Goal: Information Seeking & Learning: Learn about a topic

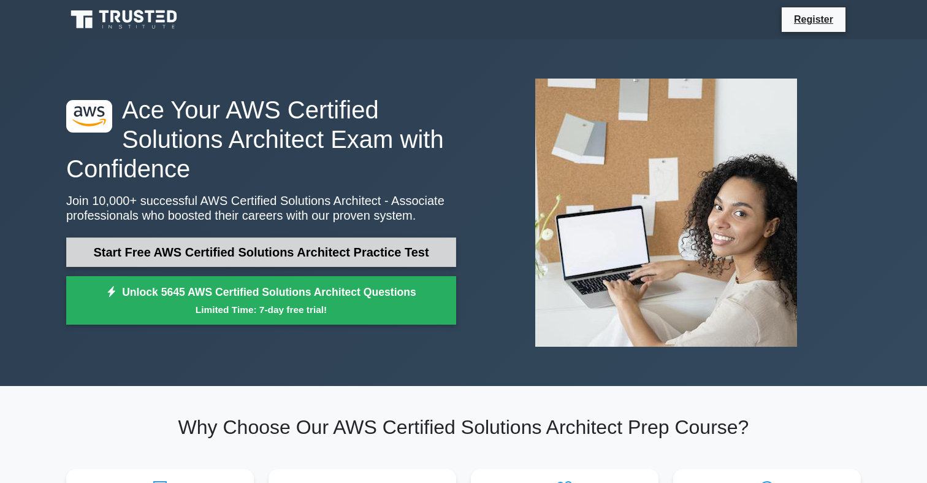
click at [316, 257] on link "Start Free AWS Certified Solutions Architect Practice Test" at bounding box center [261, 251] width 390 height 29
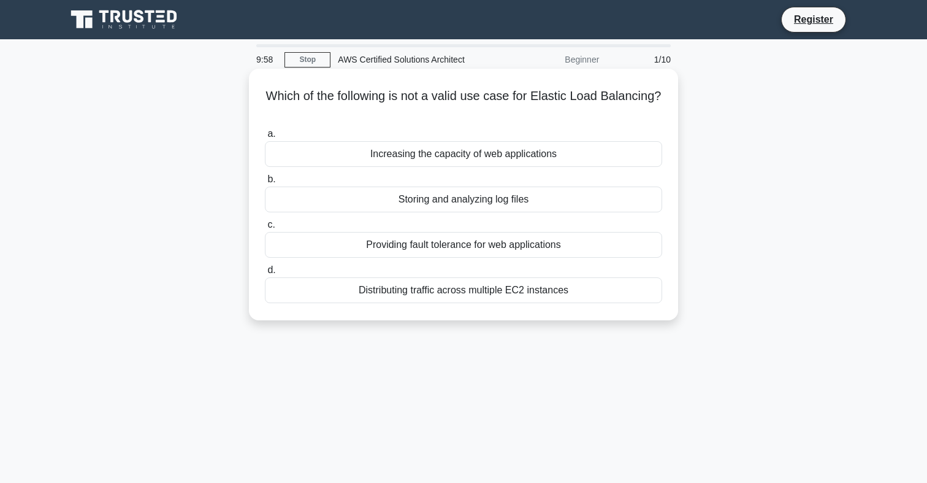
click at [462, 102] on h5 "Which of the following is not a valid use case for Elastic Load Balancing? .spi…" at bounding box center [464, 103] width 400 height 31
click at [557, 94] on h5 "Which of the following is not a valid use case for Elastic Load Balancing? .spi…" at bounding box center [464, 103] width 400 height 31
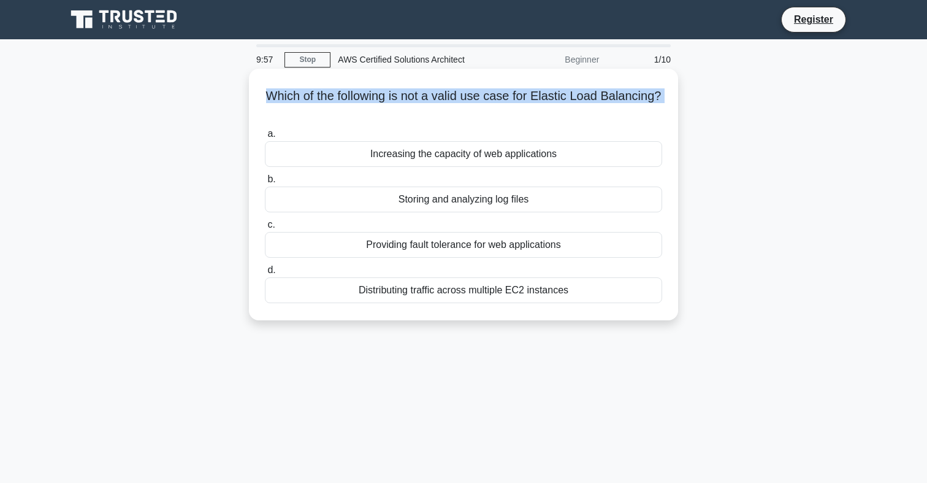
click at [557, 94] on h5 "Which of the following is not a valid use case for Elastic Load Balancing? .spi…" at bounding box center [464, 103] width 400 height 31
click at [587, 97] on h5 "Which of the following is not a valid use case for Elastic Load Balancing? .spi…" at bounding box center [464, 103] width 400 height 31
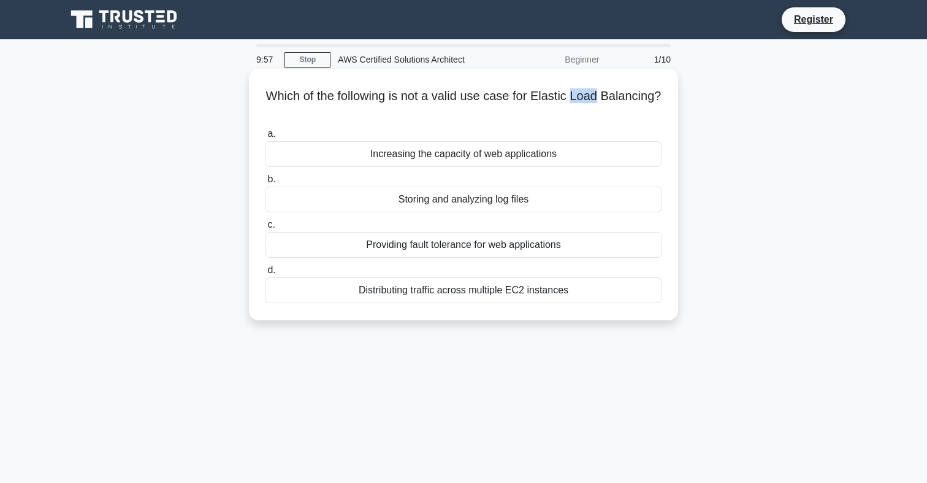
click at [587, 97] on h5 "Which of the following is not a valid use case for Elastic Load Balancing? .spi…" at bounding box center [464, 103] width 400 height 31
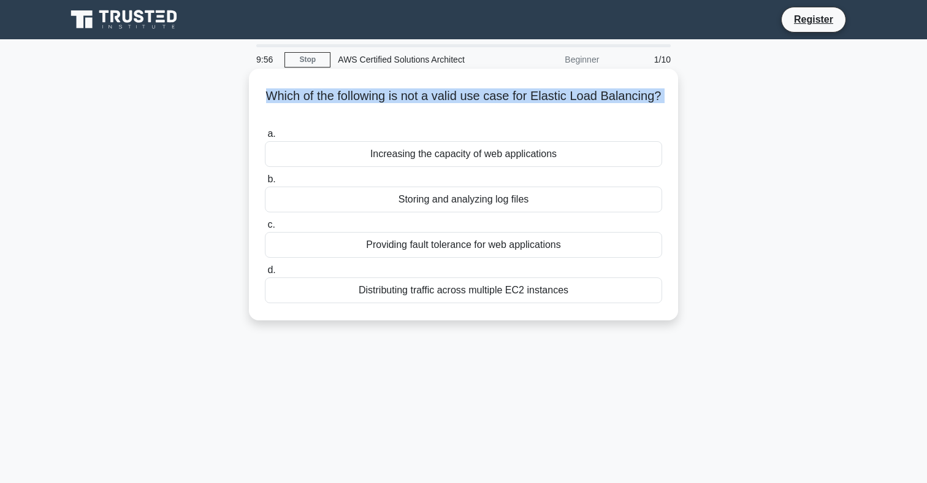
click at [587, 97] on h5 "Which of the following is not a valid use case for Elastic Load Balancing? .spi…" at bounding box center [464, 103] width 400 height 31
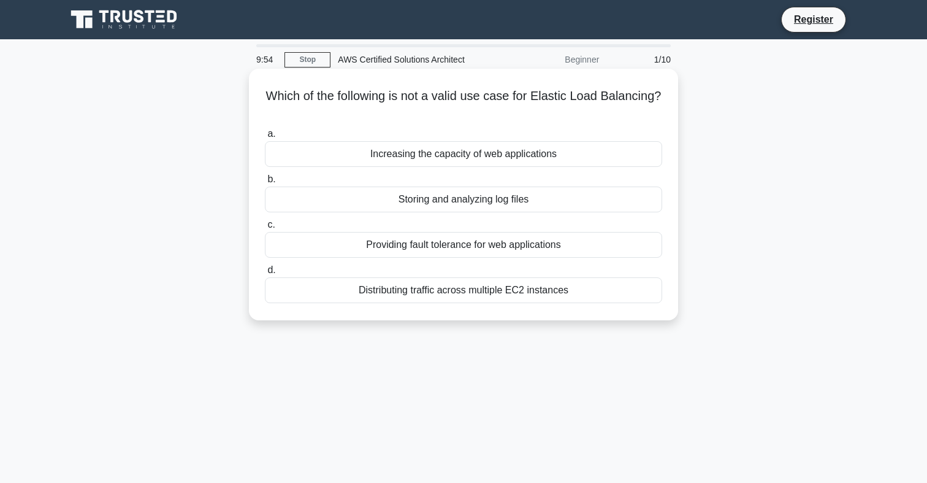
click at [497, 185] on label "b. Storing and analyzing log files" at bounding box center [463, 192] width 397 height 40
click at [265, 183] on input "b. Storing and analyzing log files" at bounding box center [265, 179] width 0 height 8
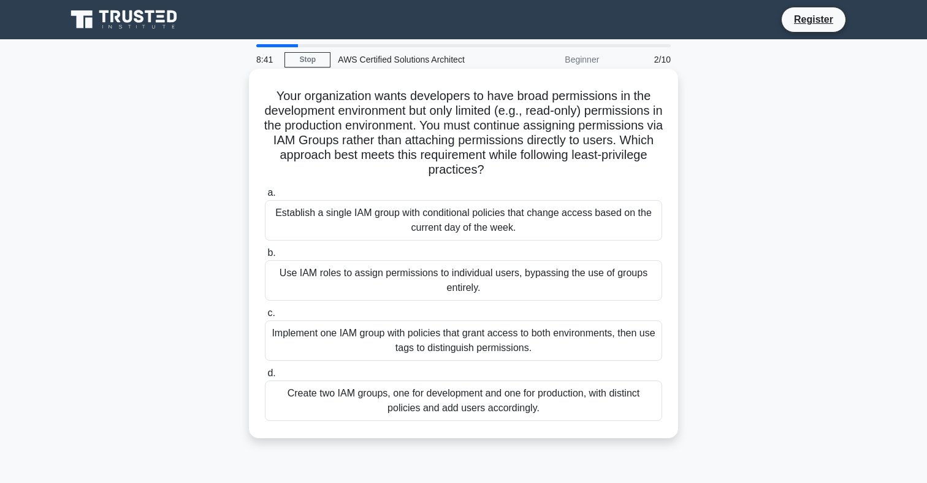
click at [443, 273] on div "Use IAM roles to assign permissions to individual users, bypassing the use of g…" at bounding box center [463, 280] width 397 height 40
click at [265, 257] on input "b. Use IAM roles to assign permissions to individual users, bypassing the use o…" at bounding box center [265, 253] width 0 height 8
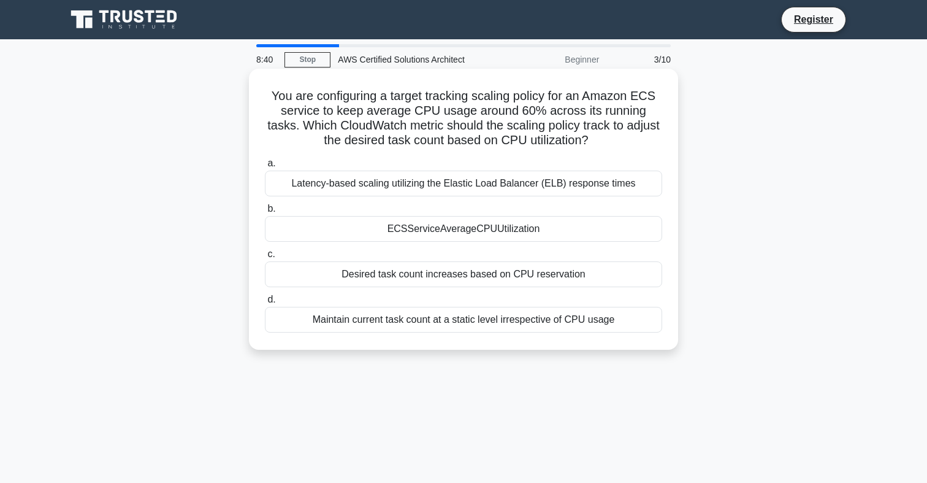
click at [456, 224] on div "ECSServiceAverageCPUUtilization" at bounding box center [463, 229] width 397 height 26
click at [265, 213] on input "b. ECSServiceAverageCPUUtilization" at bounding box center [265, 209] width 0 height 8
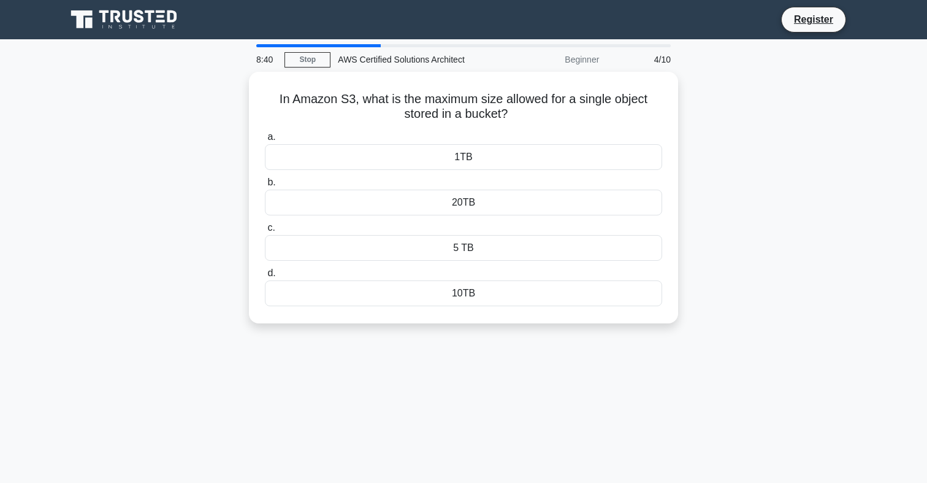
click at [456, 224] on label "c. 5 TB" at bounding box center [463, 240] width 397 height 40
click at [265, 224] on input "c. 5 TB" at bounding box center [265, 228] width 0 height 8
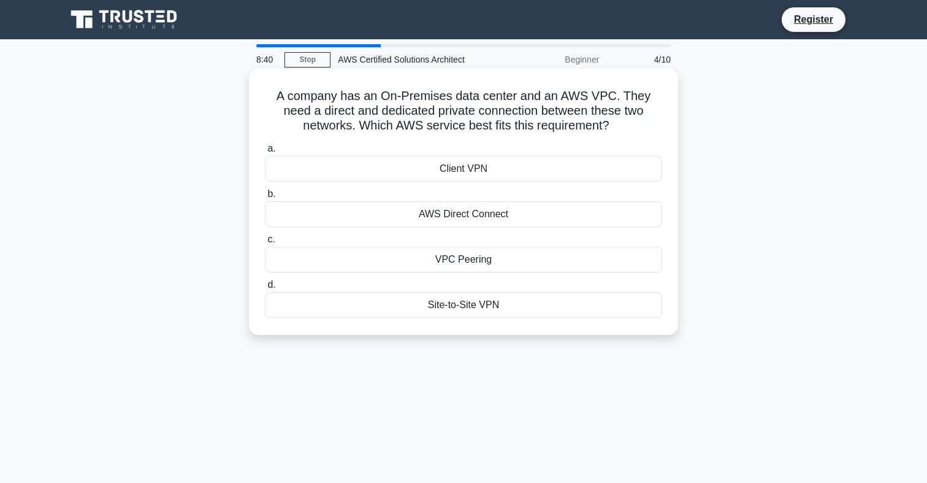
click at [468, 205] on div "AWS Direct Connect" at bounding box center [463, 214] width 397 height 26
click at [265, 198] on input "b. AWS Direct Connect" at bounding box center [265, 194] width 0 height 8
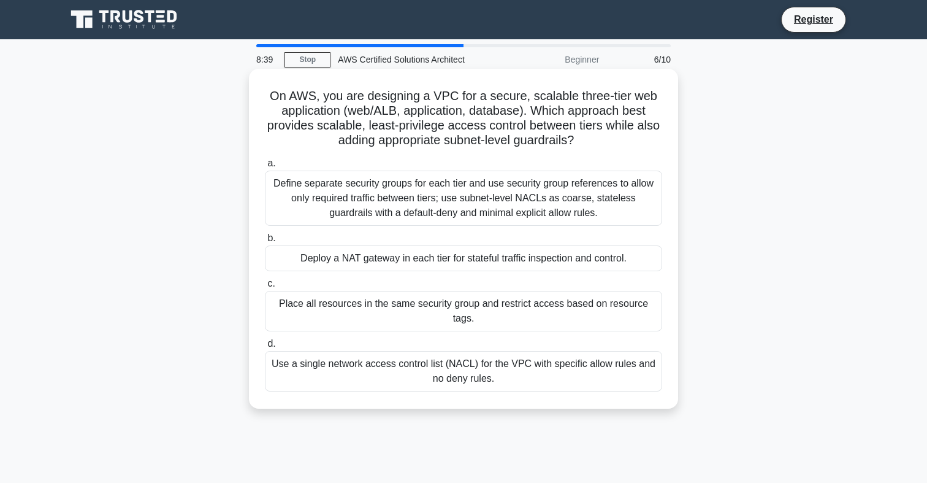
click at [467, 210] on div "Define separate security groups for each tier and use security group references…" at bounding box center [463, 197] width 397 height 55
click at [265, 167] on input "a. Define separate security groups for each tier and use security group referen…" at bounding box center [265, 163] width 0 height 8
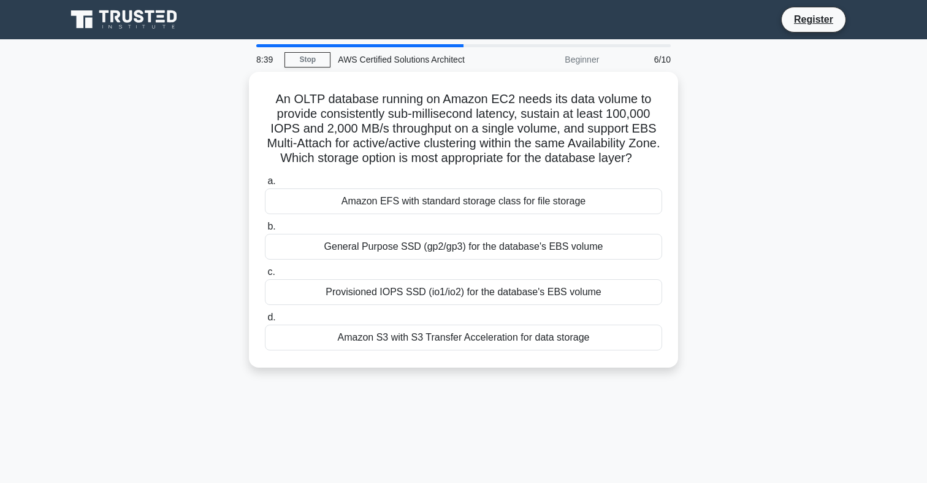
click at [467, 210] on div "Amazon EFS with standard storage class for file storage" at bounding box center [463, 201] width 397 height 26
click at [265, 185] on input "a. Amazon EFS with standard storage class for file storage" at bounding box center [265, 181] width 0 height 8
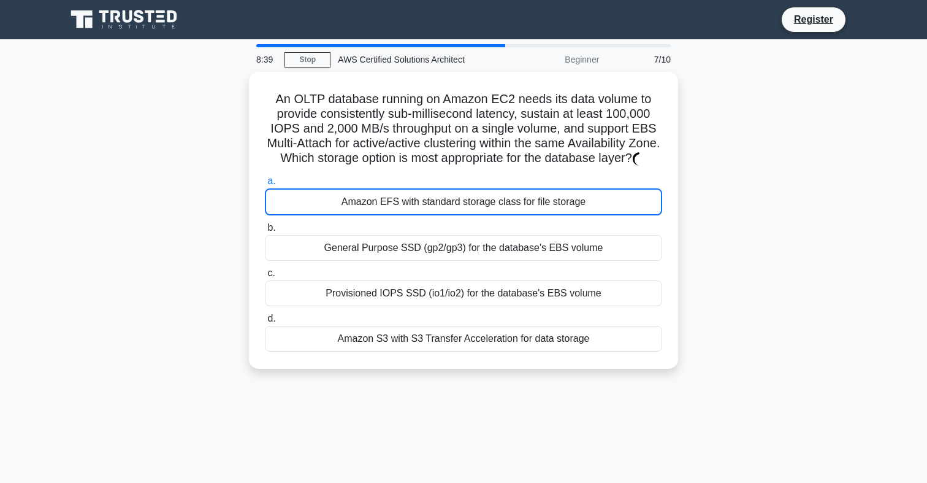
click at [467, 210] on div "Amazon EFS with standard storage class for file storage" at bounding box center [463, 201] width 397 height 27
click at [265, 185] on input "a. Amazon EFS with standard storage class for file storage" at bounding box center [265, 181] width 0 height 8
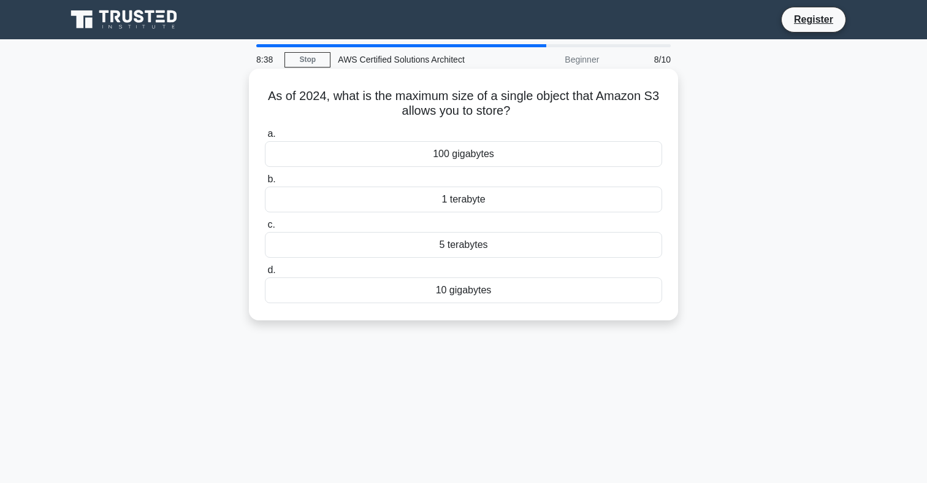
click at [468, 208] on div "1 terabyte" at bounding box center [463, 199] width 397 height 26
click at [265, 183] on input "b. 1 terabyte" at bounding box center [265, 179] width 0 height 8
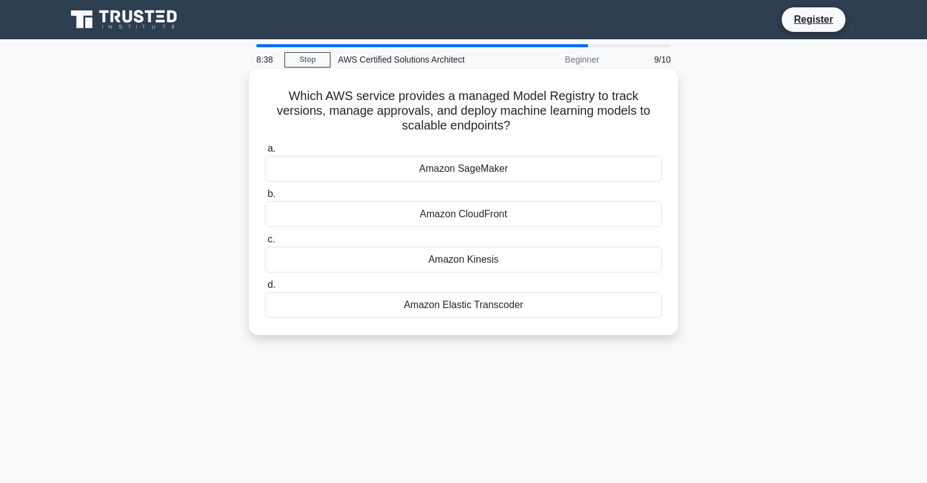
click at [468, 212] on div "Amazon CloudFront" at bounding box center [463, 214] width 397 height 26
click at [265, 198] on input "b. Amazon CloudFront" at bounding box center [265, 194] width 0 height 8
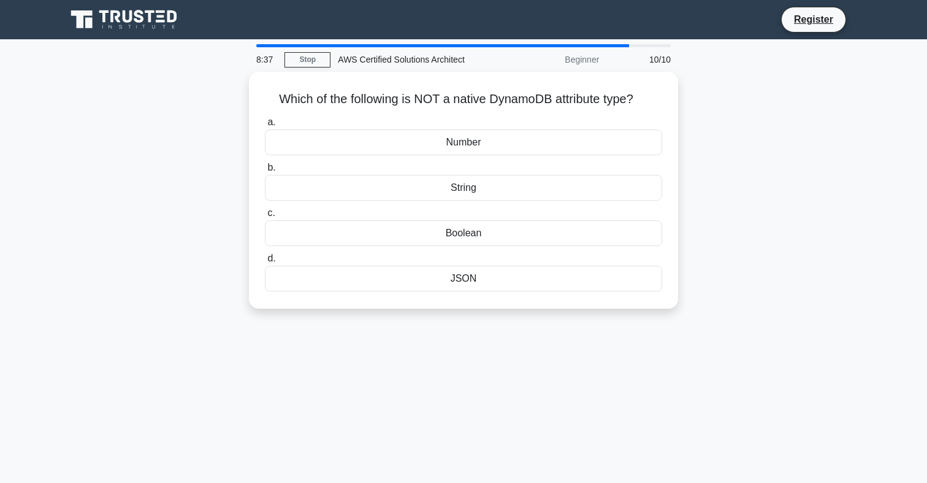
click at [468, 212] on label "c. Boolean" at bounding box center [463, 225] width 397 height 40
click at [265, 212] on input "c. Boolean" at bounding box center [265, 213] width 0 height 8
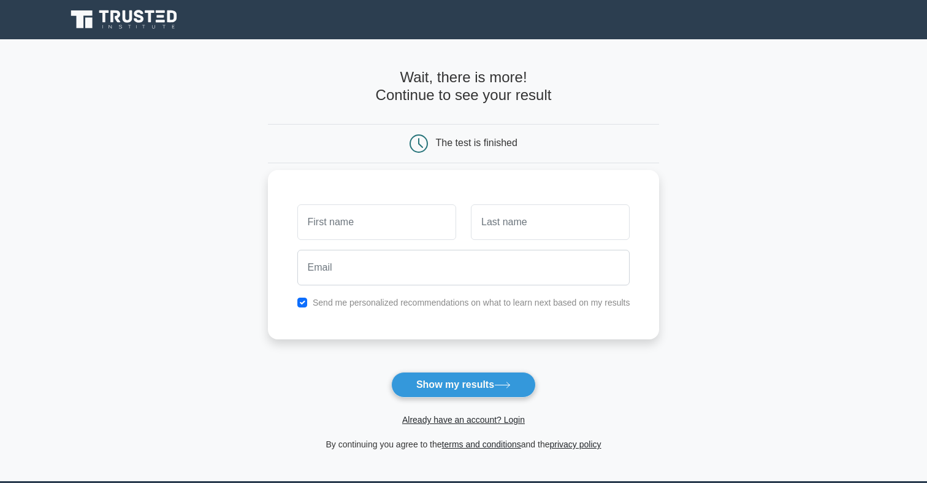
click at [419, 229] on input "text" at bounding box center [376, 222] width 159 height 36
type input "[PERSON_NAME]"
click at [502, 239] on input "text" at bounding box center [550, 222] width 159 height 36
type input "Pozo"
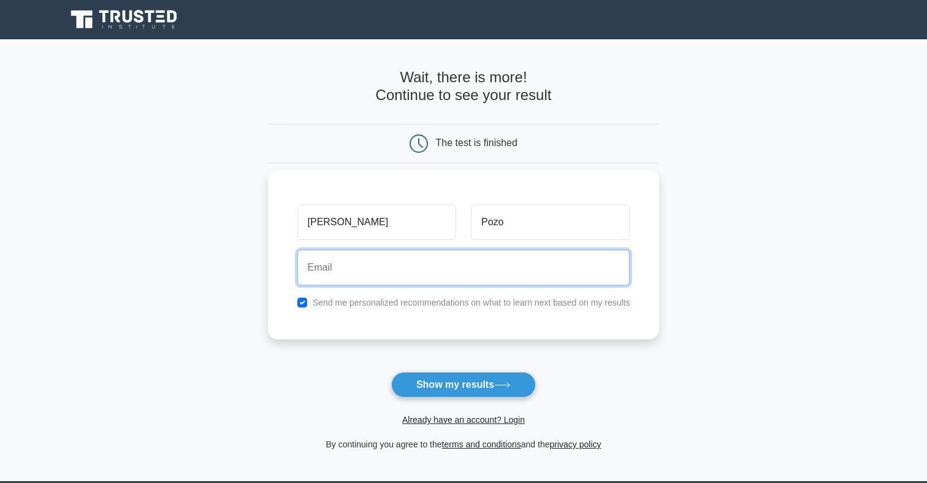
click at [419, 283] on input "email" at bounding box center [463, 268] width 333 height 36
type input "[EMAIL_ADDRESS][DOMAIN_NAME]"
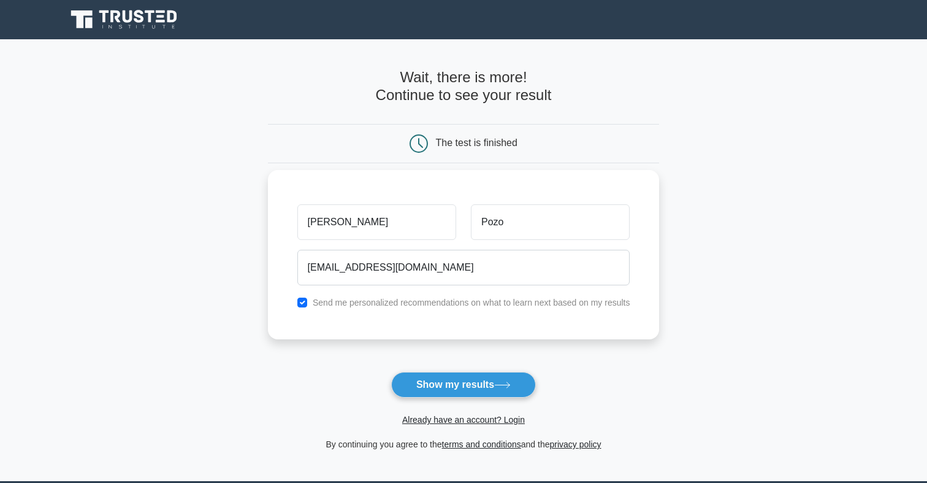
click at [464, 305] on label "Send me personalized recommendations on what to learn next based on my results" at bounding box center [472, 302] width 318 height 10
drag, startPoint x: 455, startPoint y: 388, endPoint x: 315, endPoint y: 304, distance: 162.8
click at [315, 304] on form "Wait, there is more! Continue to see your result The test is finished [PERSON_N…" at bounding box center [464, 260] width 392 height 383
click at [297, 303] on div "Send me personalized recommendations on what to learn next based on my results" at bounding box center [464, 302] width 348 height 15
click at [299, 303] on input "checkbox" at bounding box center [302, 302] width 10 height 10
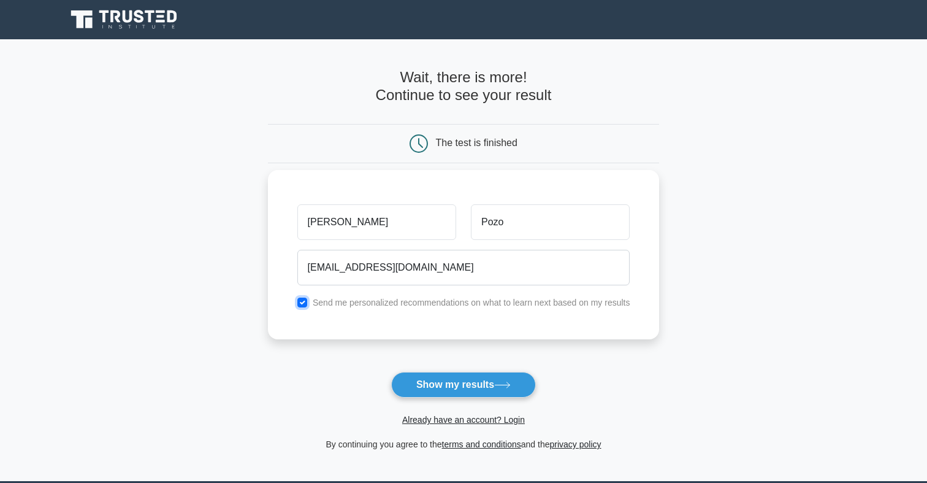
checkbox input "false"
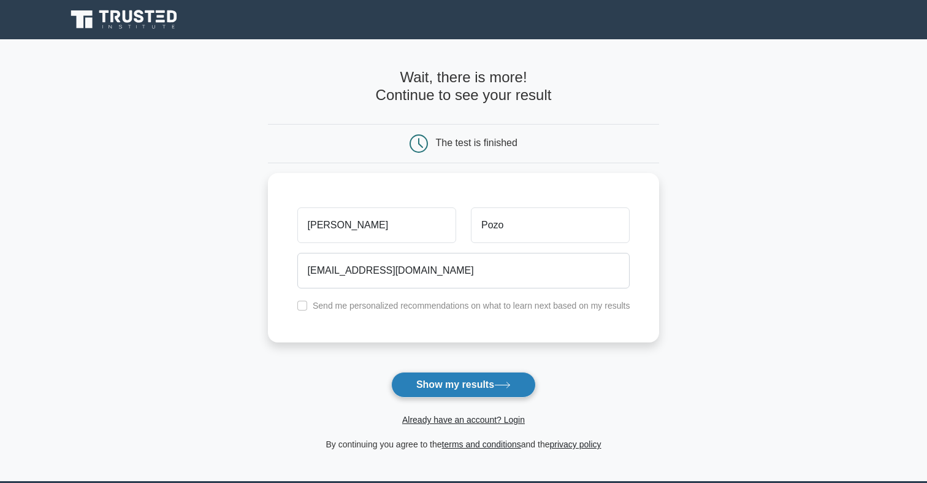
click at [419, 372] on button "Show my results" at bounding box center [463, 385] width 145 height 26
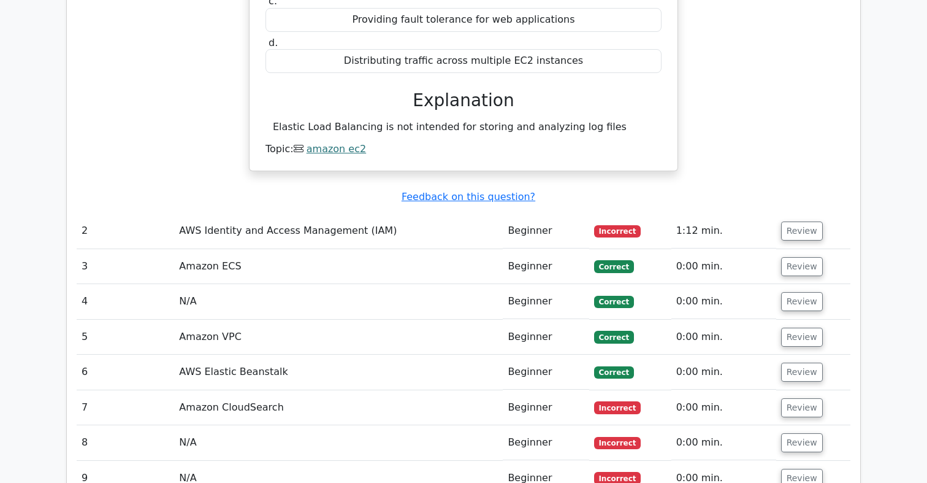
scroll to position [1247, 0]
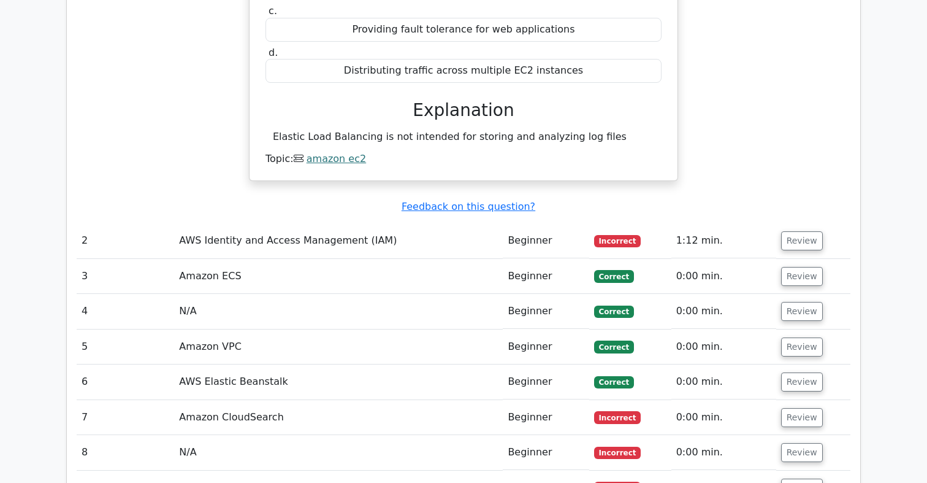
click at [326, 223] on td "AWS Identity and Access Management (IAM)" at bounding box center [338, 240] width 329 height 35
click at [782, 231] on button "Review" at bounding box center [802, 240] width 42 height 19
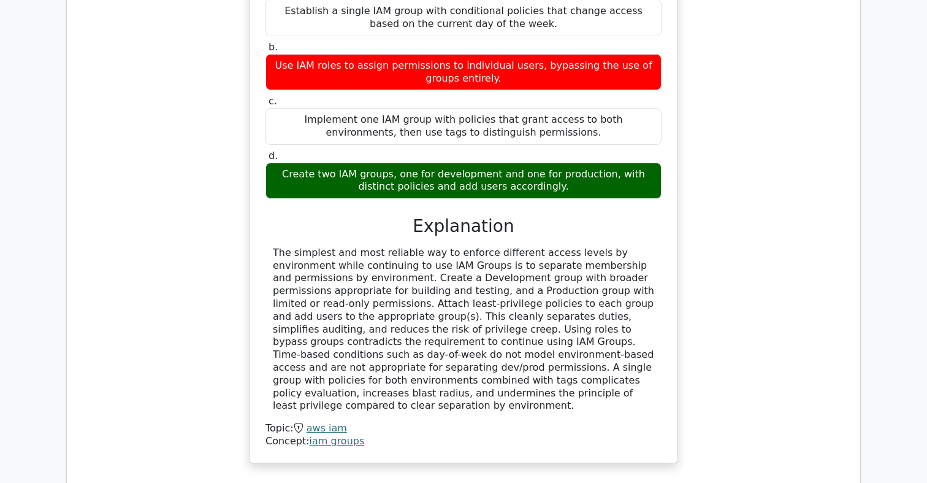
scroll to position [1633, 0]
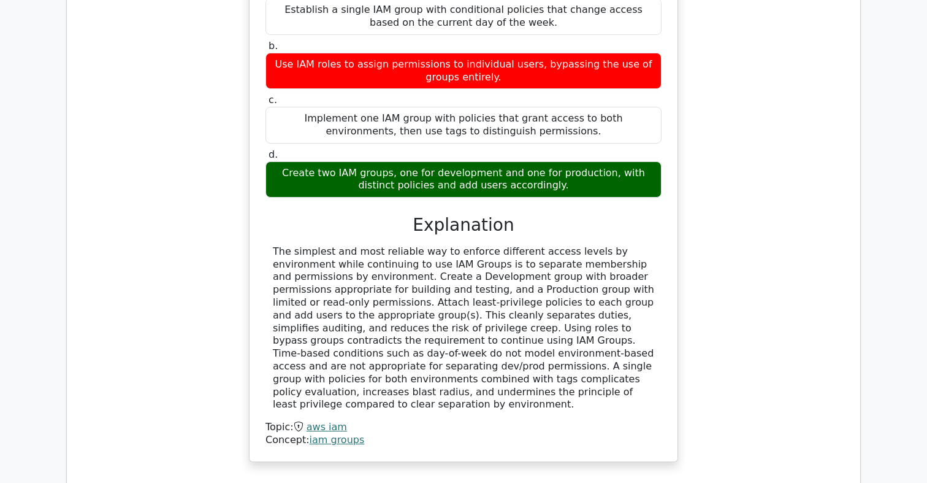
click at [410, 245] on div "The simplest and most reliable way to enforce different access levels by enviro…" at bounding box center [463, 328] width 381 height 166
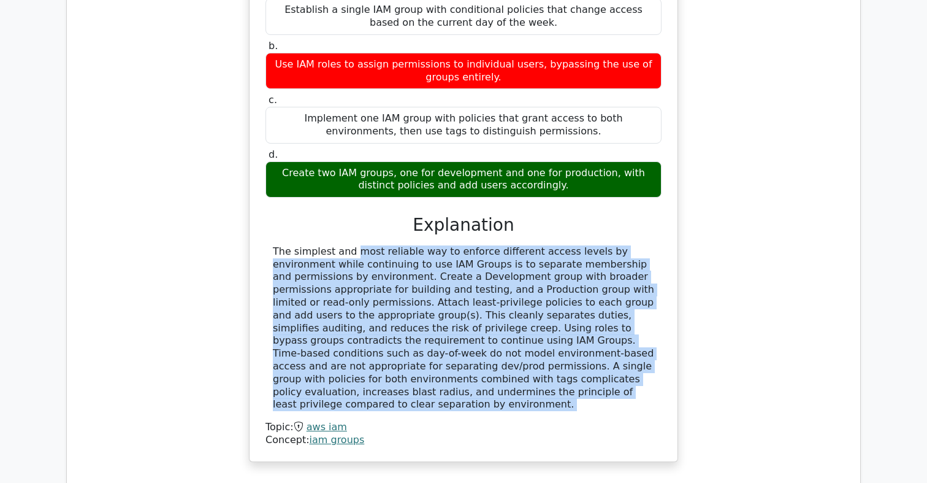
click at [410, 245] on div "The simplest and most reliable way to enforce different access levels by enviro…" at bounding box center [463, 328] width 381 height 166
click at [483, 245] on div "The simplest and most reliable way to enforce different access levels by enviro…" at bounding box center [463, 328] width 381 height 166
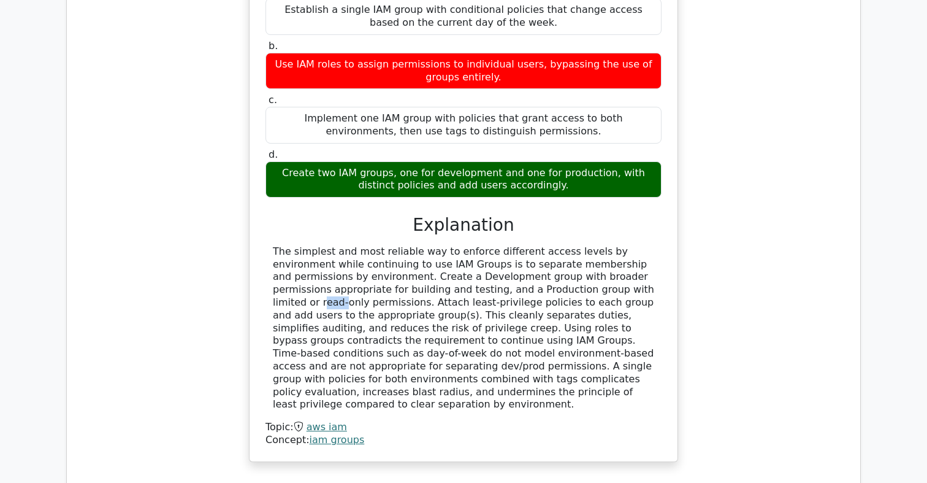
click at [483, 245] on div "The simplest and most reliable way to enforce different access levels by enviro…" at bounding box center [463, 328] width 381 height 166
click at [534, 245] on div "The simplest and most reliable way to enforce different access levels by enviro…" at bounding box center [463, 328] width 381 height 166
click at [560, 245] on div "The simplest and most reliable way to enforce different access levels by enviro…" at bounding box center [463, 328] width 381 height 166
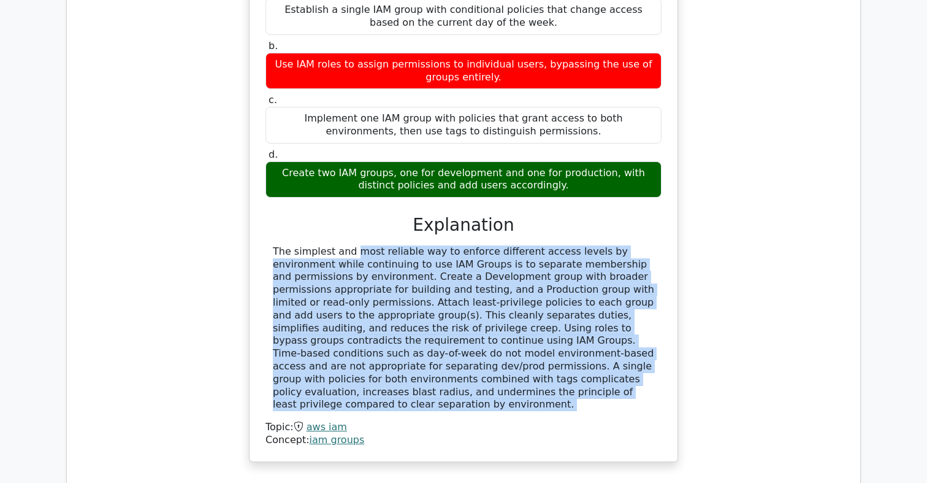
click at [560, 245] on div "The simplest and most reliable way to enforce different access levels by enviro…" at bounding box center [463, 328] width 381 height 166
click at [389, 245] on div "The simplest and most reliable way to enforce different access levels by enviro…" at bounding box center [463, 328] width 381 height 166
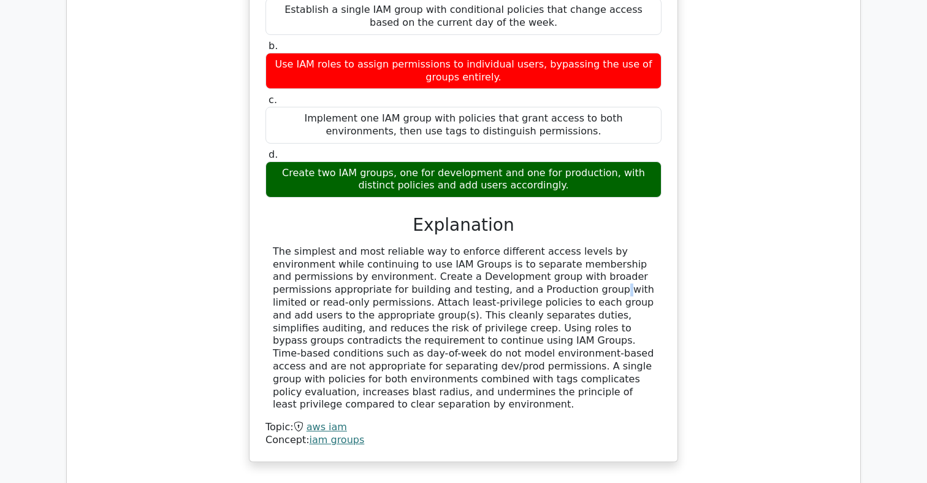
click at [389, 245] on div "The simplest and most reliable way to enforce different access levels by enviro…" at bounding box center [463, 328] width 381 height 166
click at [399, 245] on div "The simplest and most reliable way to enforce different access levels by enviro…" at bounding box center [463, 328] width 381 height 166
click at [389, 248] on div "The simplest and most reliable way to enforce different access levels by enviro…" at bounding box center [463, 328] width 381 height 166
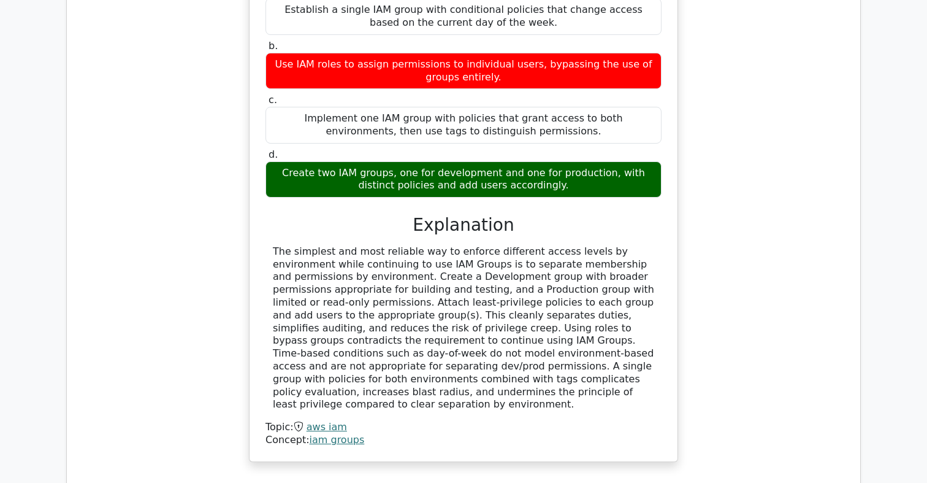
click at [426, 248] on div "The simplest and most reliable way to enforce different access levels by enviro…" at bounding box center [463, 328] width 381 height 166
click at [456, 248] on div "The simplest and most reliable way to enforce different access levels by enviro…" at bounding box center [463, 328] width 381 height 166
click at [556, 248] on div "The simplest and most reliable way to enforce different access levels by enviro…" at bounding box center [463, 328] width 381 height 166
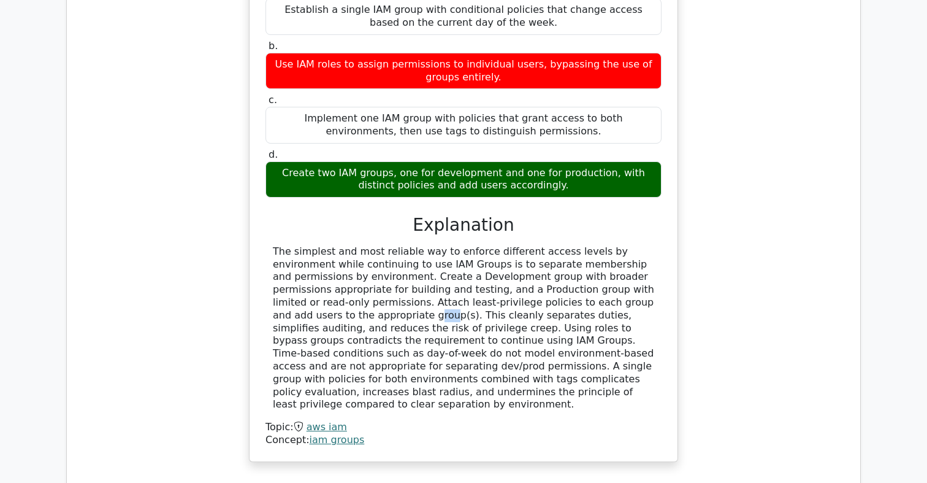
click at [556, 248] on div "The simplest and most reliable way to enforce different access levels by enviro…" at bounding box center [463, 328] width 381 height 166
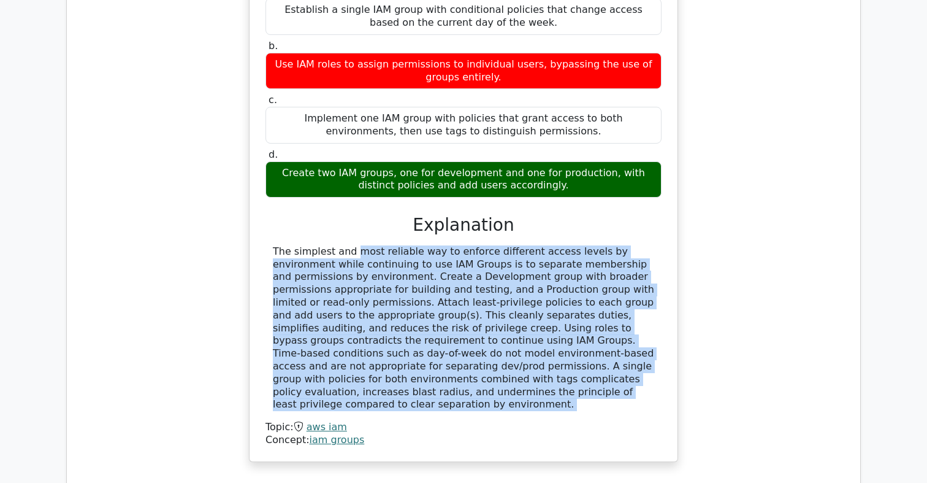
click at [556, 248] on div "The simplest and most reliable way to enforce different access levels by enviro…" at bounding box center [463, 328] width 381 height 166
click at [369, 248] on div "The simplest and most reliable way to enforce different access levels by enviro…" at bounding box center [463, 328] width 381 height 166
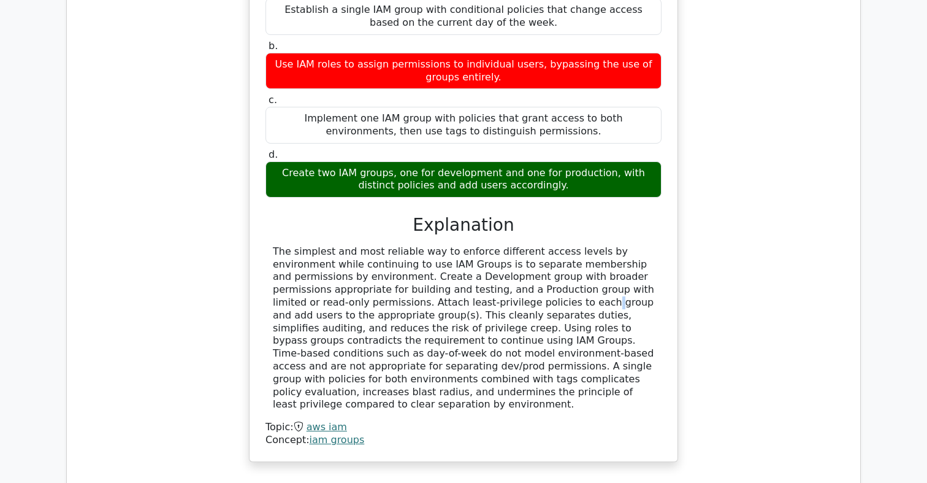
click at [369, 248] on div "The simplest and most reliable way to enforce different access levels by enviro…" at bounding box center [463, 328] width 381 height 166
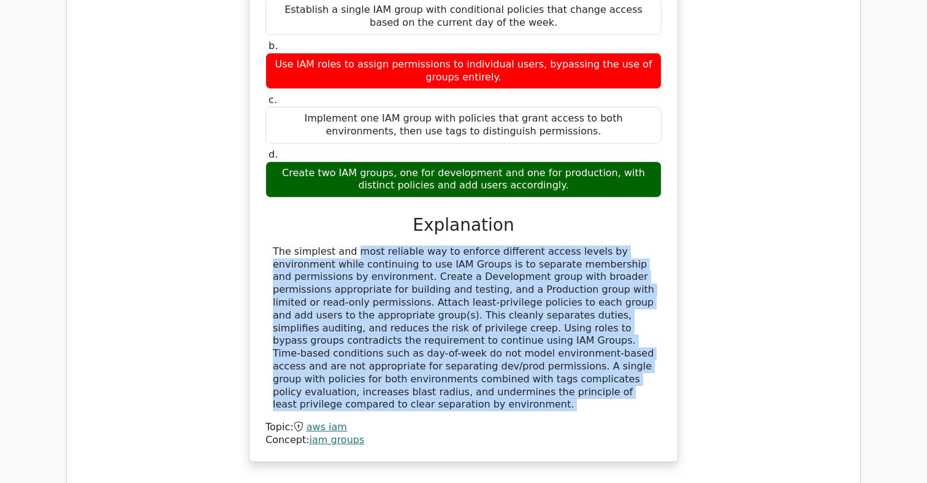
click at [369, 248] on div "The simplest and most reliable way to enforce different access levels by enviro…" at bounding box center [463, 328] width 381 height 166
click at [413, 277] on div "The simplest and most reliable way to enforce different access levels by enviro…" at bounding box center [463, 328] width 381 height 166
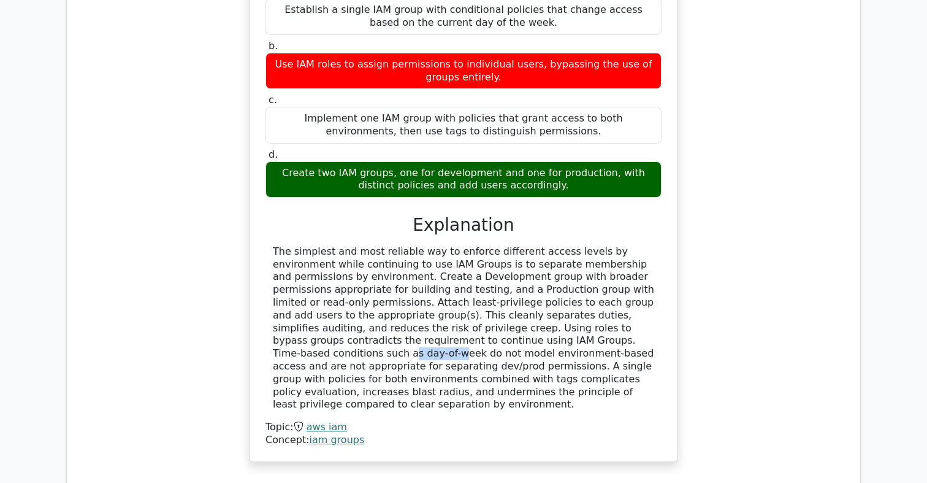
click at [413, 277] on div "The simplest and most reliable way to enforce different access levels by enviro…" at bounding box center [463, 328] width 381 height 166
click at [483, 262] on div "The simplest and most reliable way to enforce different access levels by enviro…" at bounding box center [463, 328] width 381 height 166
click at [531, 245] on div "The simplest and most reliable way to enforce different access levels by enviro…" at bounding box center [463, 328] width 381 height 166
click at [513, 255] on div "The simplest and most reliable way to enforce different access levels by enviro…" at bounding box center [463, 328] width 381 height 166
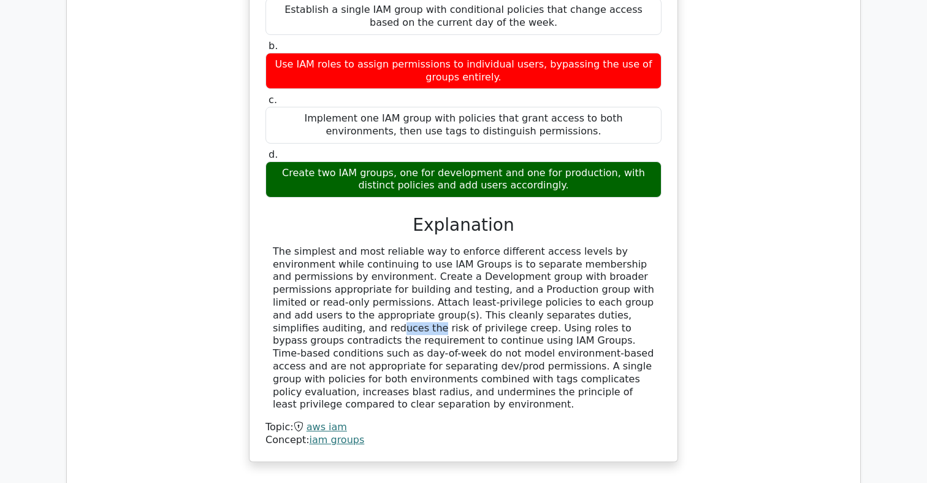
click at [513, 255] on div "The simplest and most reliable way to enforce different access levels by enviro…" at bounding box center [463, 328] width 381 height 166
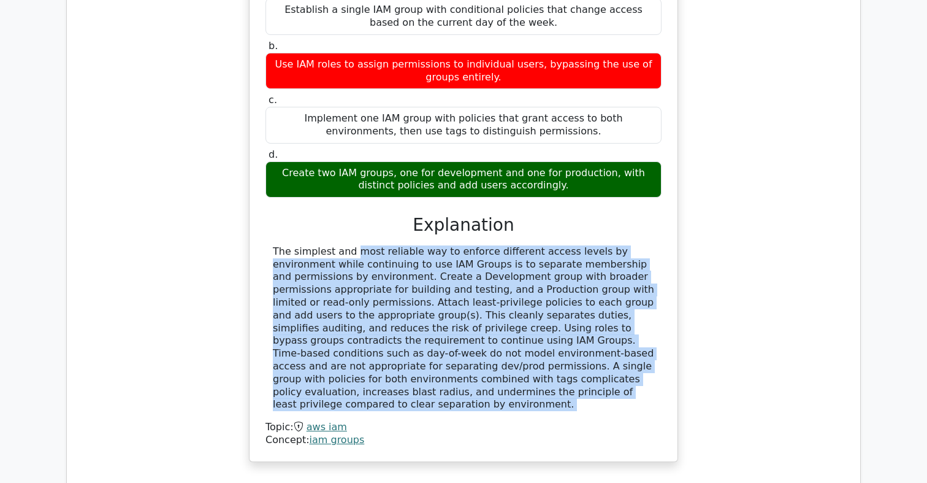
click at [513, 255] on div "The simplest and most reliable way to enforce different access levels by enviro…" at bounding box center [463, 328] width 381 height 166
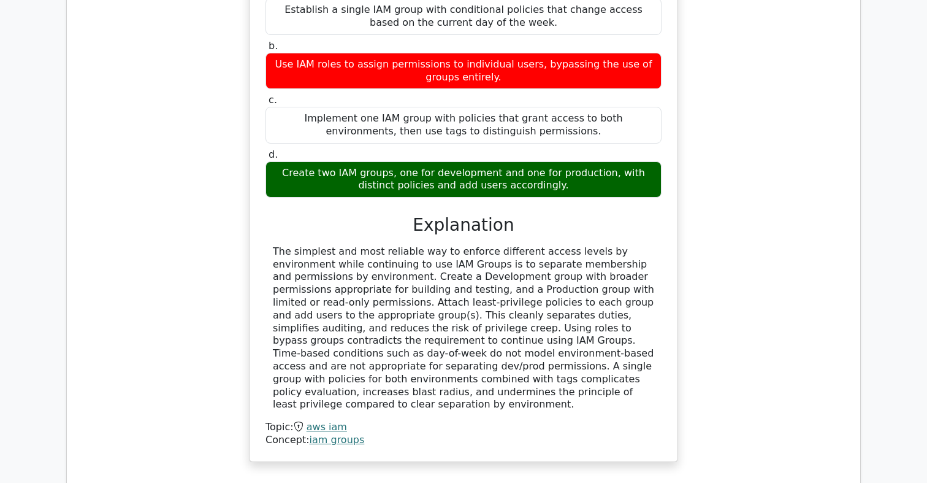
click at [464, 272] on div "The simplest and most reliable way to enforce different access levels by enviro…" at bounding box center [463, 328] width 381 height 166
click at [521, 278] on div "The simplest and most reliable way to enforce different access levels by enviro…" at bounding box center [463, 328] width 381 height 166
click at [481, 293] on div "The simplest and most reliable way to enforce different access levels by enviro…" at bounding box center [463, 328] width 381 height 166
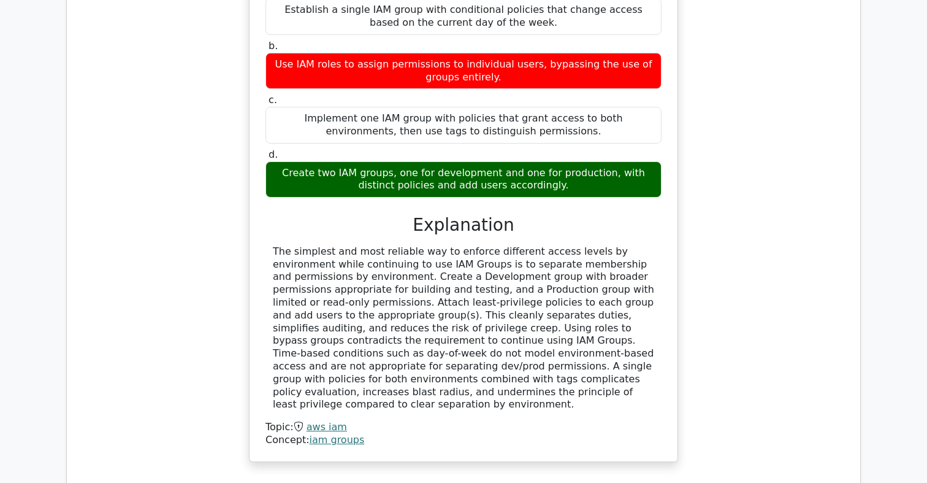
click at [343, 306] on div "The simplest and most reliable way to enforce different access levels by enviro…" at bounding box center [463, 328] width 381 height 166
click at [439, 305] on div "The simplest and most reliable way to enforce different access levels by enviro…" at bounding box center [463, 328] width 381 height 166
click at [524, 308] on div "The simplest and most reliable way to enforce different access levels by enviro…" at bounding box center [463, 328] width 381 height 166
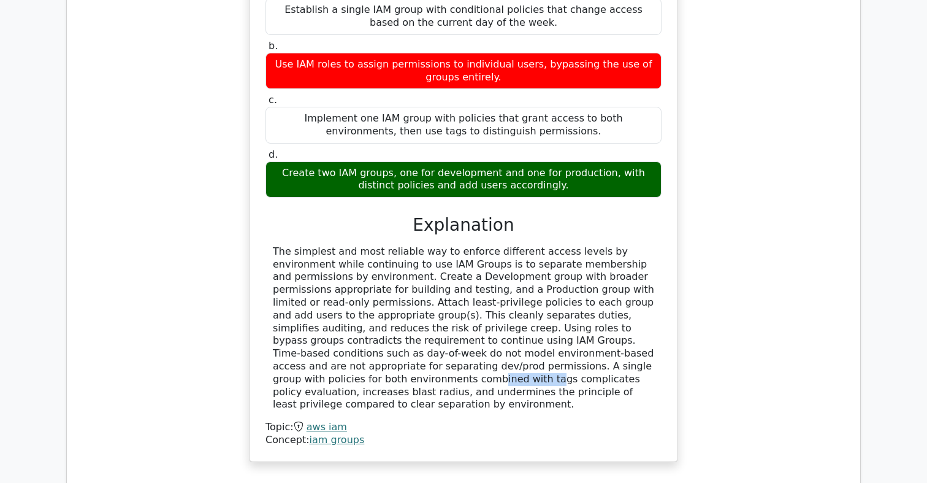
click at [524, 308] on div "The simplest and most reliable way to enforce different access levels by enviro…" at bounding box center [463, 328] width 381 height 166
click at [583, 308] on div "The simplest and most reliable way to enforce different access levels by enviro…" at bounding box center [463, 328] width 381 height 166
click at [345, 310] on div "The simplest and most reliable way to enforce different access levels by enviro…" at bounding box center [463, 328] width 381 height 166
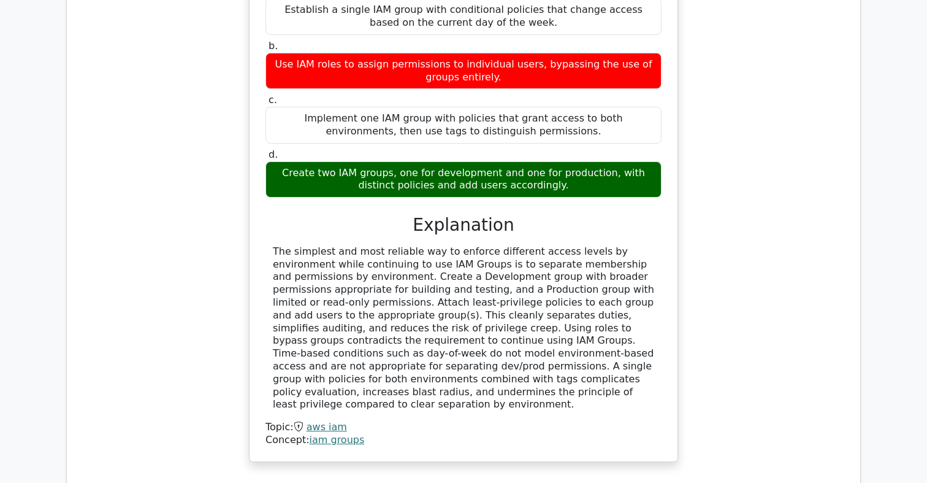
click at [368, 326] on div "The simplest and most reliable way to enforce different access levels by enviro…" at bounding box center [463, 328] width 381 height 166
click at [372, 326] on div "The simplest and most reliable way to enforce different access levels by enviro…" at bounding box center [463, 328] width 381 height 166
click at [445, 324] on div "The simplest and most reliable way to enforce different access levels by enviro…" at bounding box center [463, 328] width 381 height 166
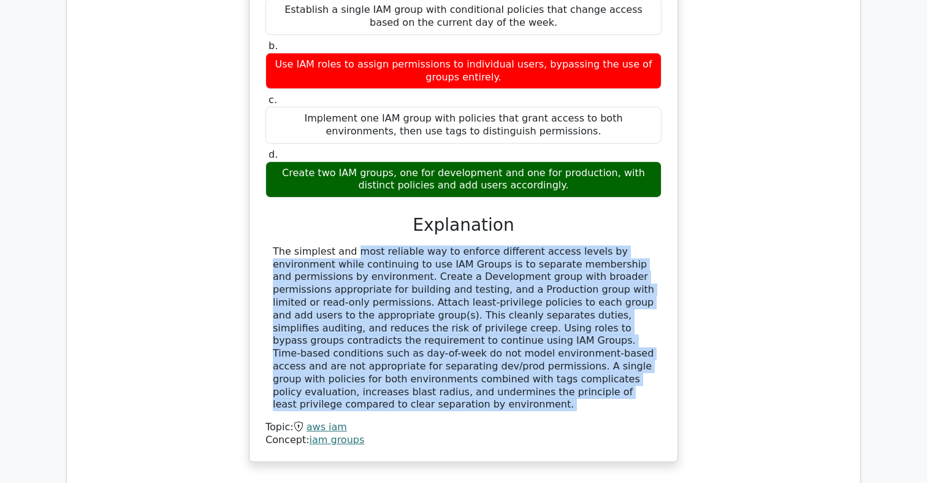
click at [445, 324] on div "The simplest and most reliable way to enforce different access levels by enviro…" at bounding box center [463, 328] width 381 height 166
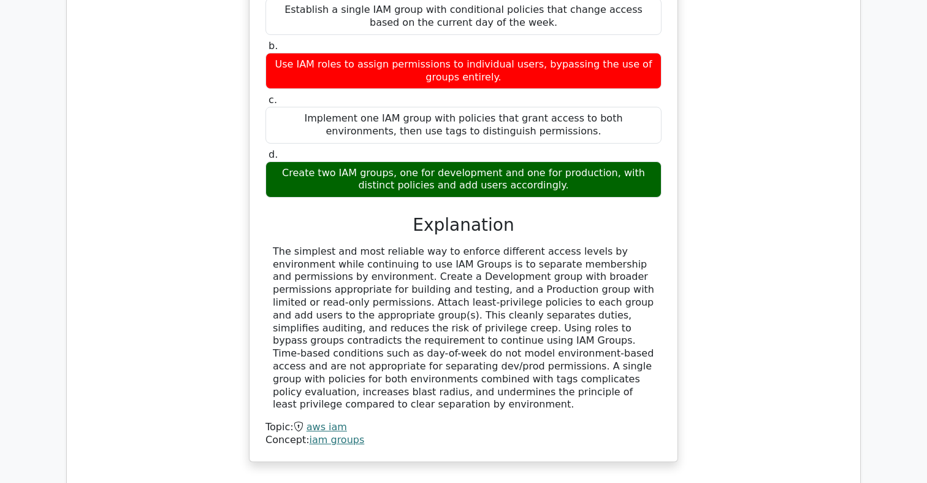
click at [442, 324] on div "The simplest and most reliable way to enforce different access levels by enviro…" at bounding box center [463, 328] width 381 height 166
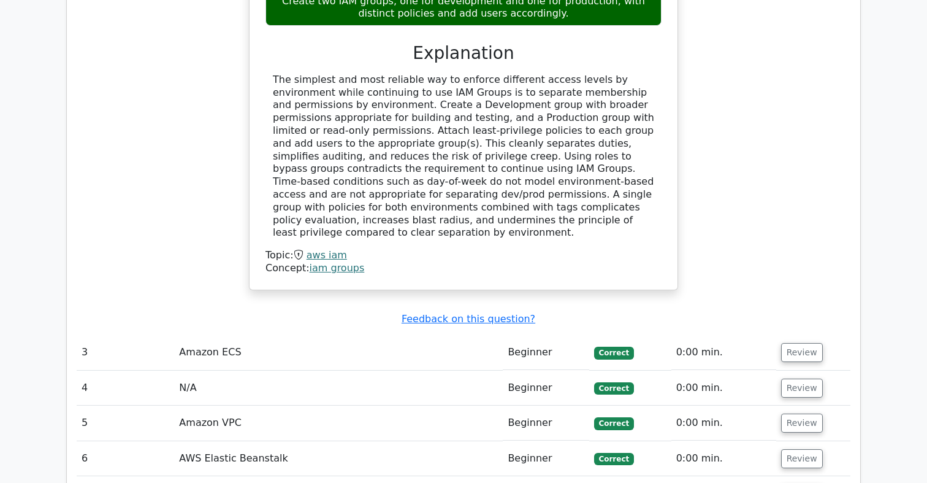
scroll to position [1809, 0]
